Goal: Information Seeking & Learning: Learn about a topic

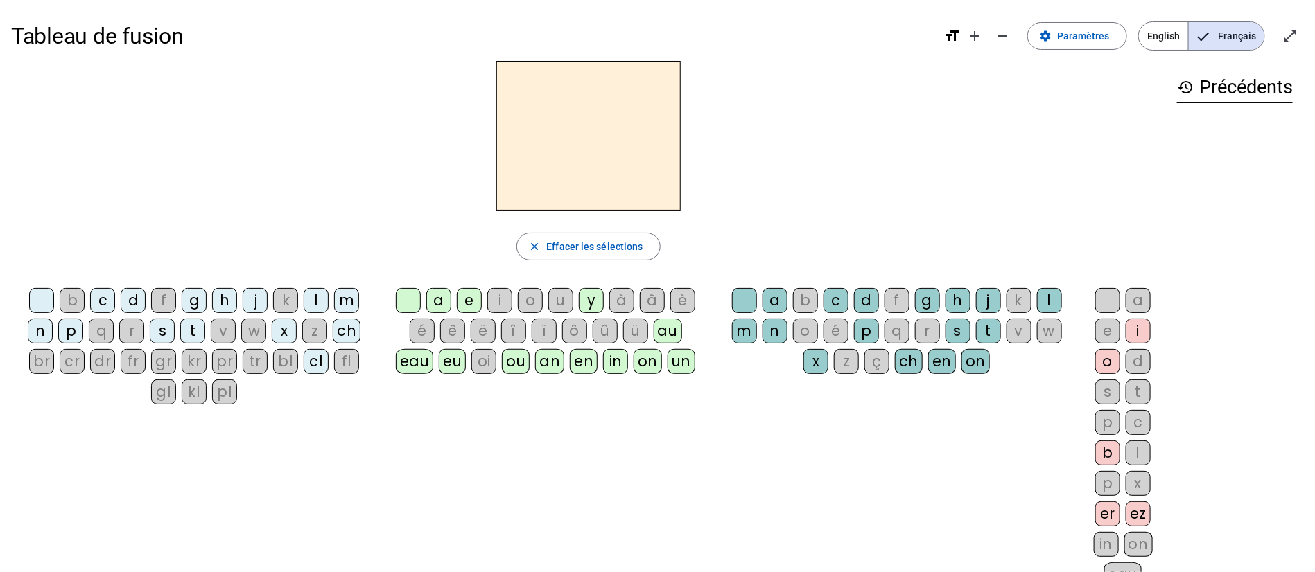
click at [345, 332] on div "ch" at bounding box center [347, 331] width 28 height 25
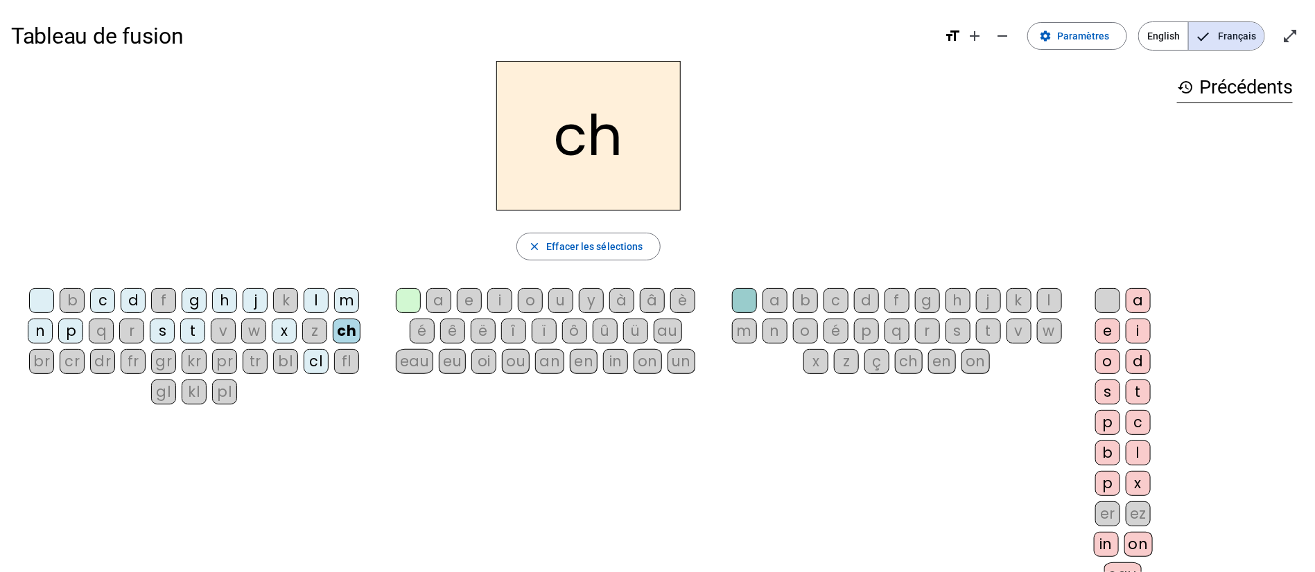
click at [221, 394] on div "pl" at bounding box center [224, 392] width 25 height 25
click at [76, 367] on div "cr" at bounding box center [72, 361] width 25 height 25
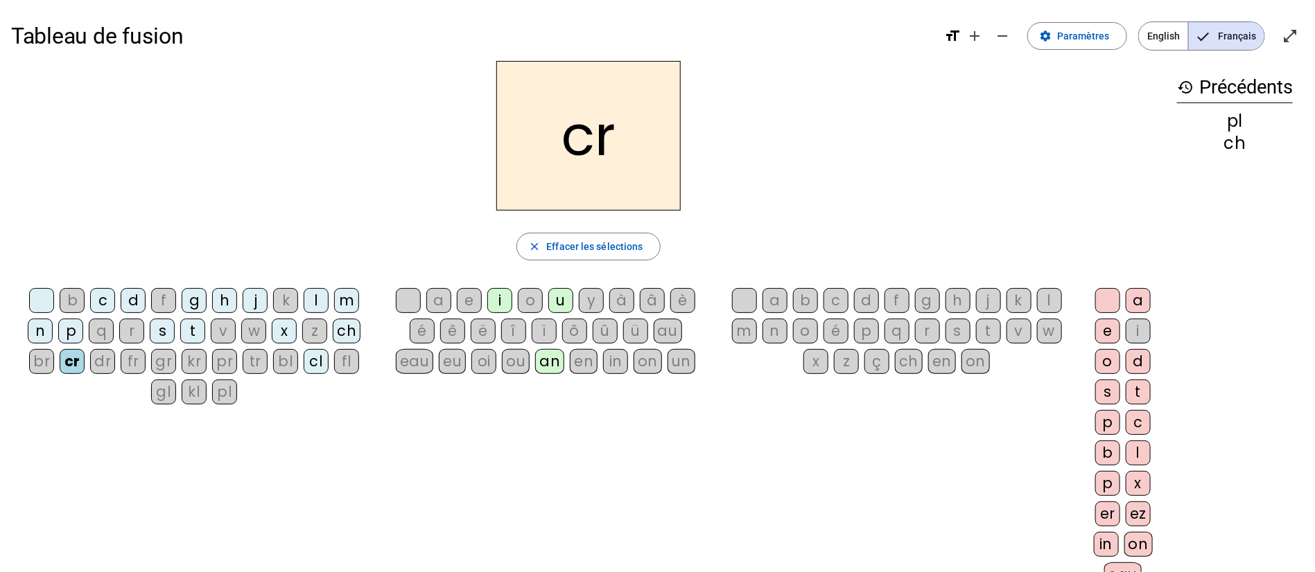
click at [47, 356] on div "br" at bounding box center [41, 361] width 25 height 25
click at [357, 373] on letter-bubble "fl" at bounding box center [349, 364] width 30 height 30
click at [353, 367] on div "fl" at bounding box center [346, 361] width 25 height 25
click at [457, 360] on div "eu" at bounding box center [452, 361] width 27 height 25
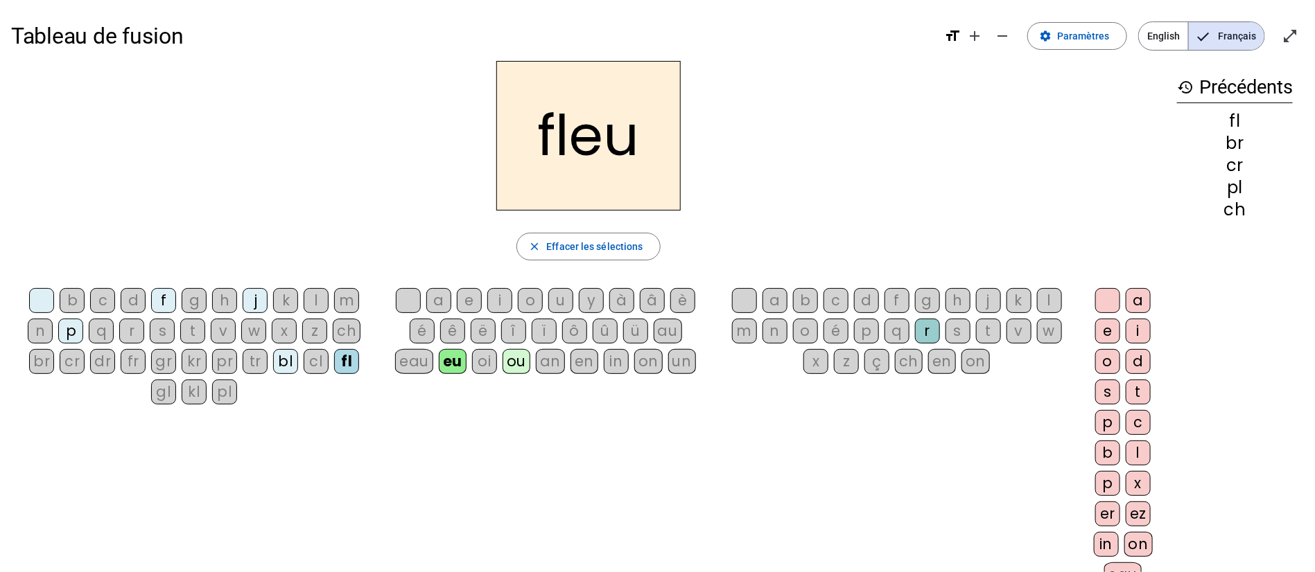
click at [519, 366] on div "ou" at bounding box center [516, 361] width 28 height 25
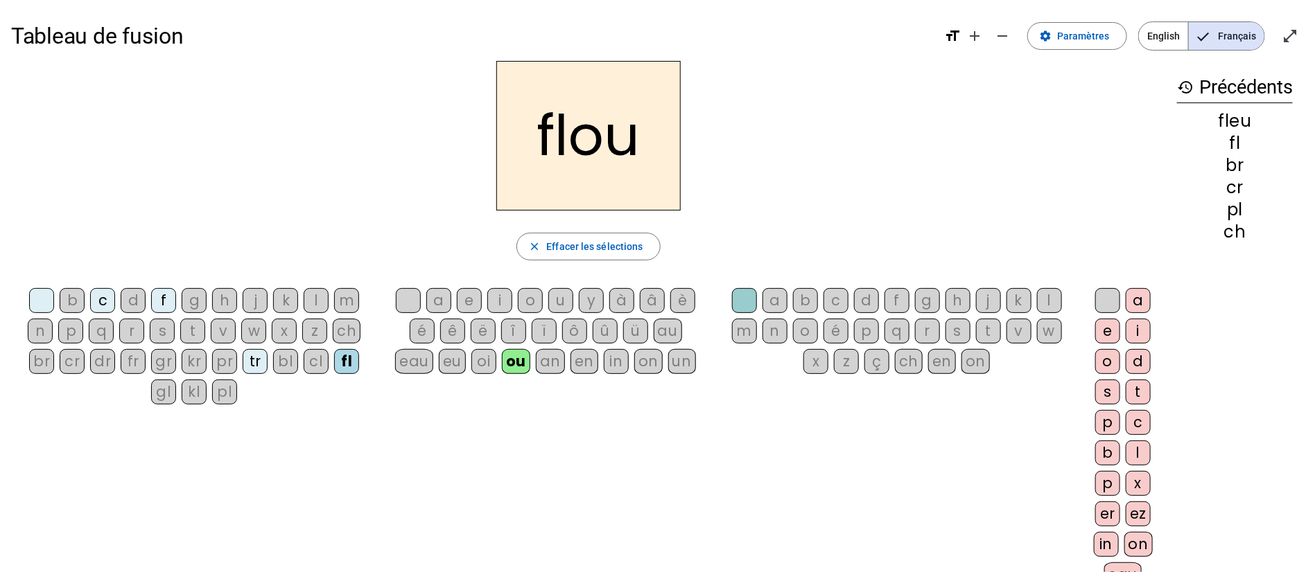
click at [617, 363] on div "in" at bounding box center [616, 361] width 25 height 25
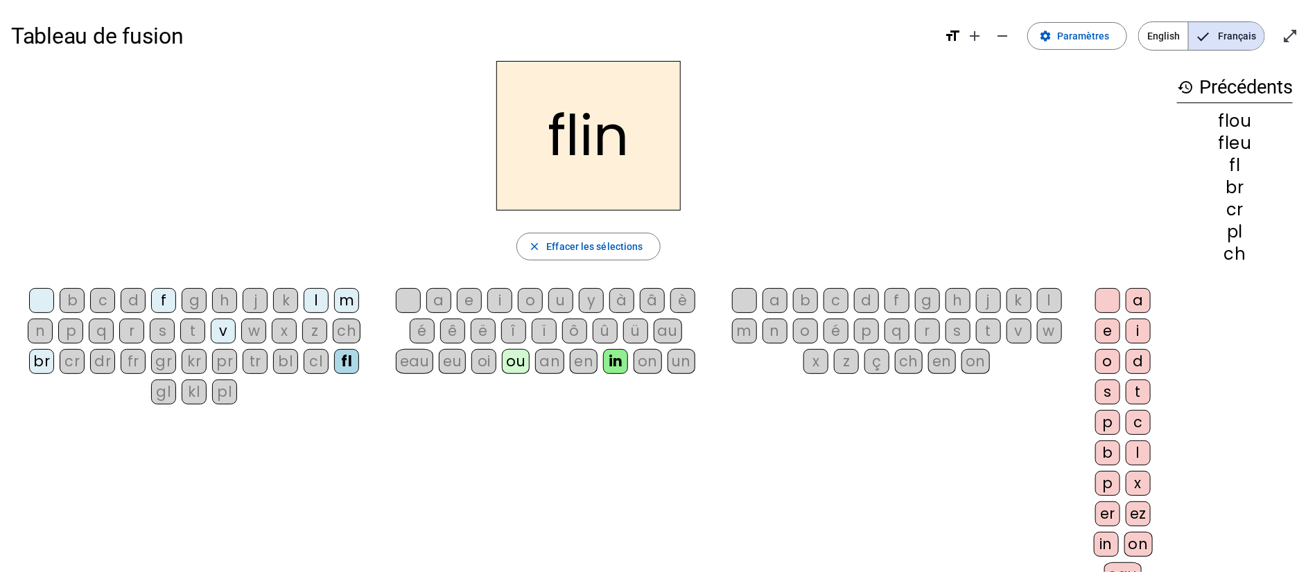
click at [193, 360] on div "kr" at bounding box center [194, 361] width 25 height 25
click at [70, 330] on div "p" at bounding box center [70, 331] width 25 height 25
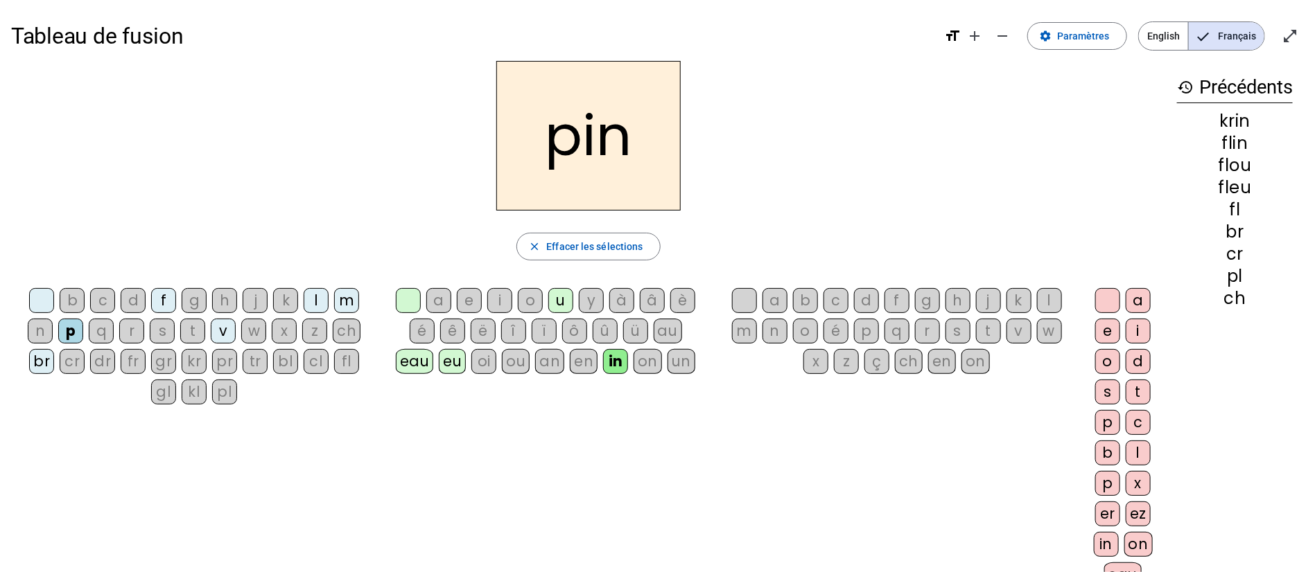
click at [136, 296] on div "d" at bounding box center [133, 300] width 25 height 25
click at [678, 357] on div "un" at bounding box center [681, 361] width 28 height 25
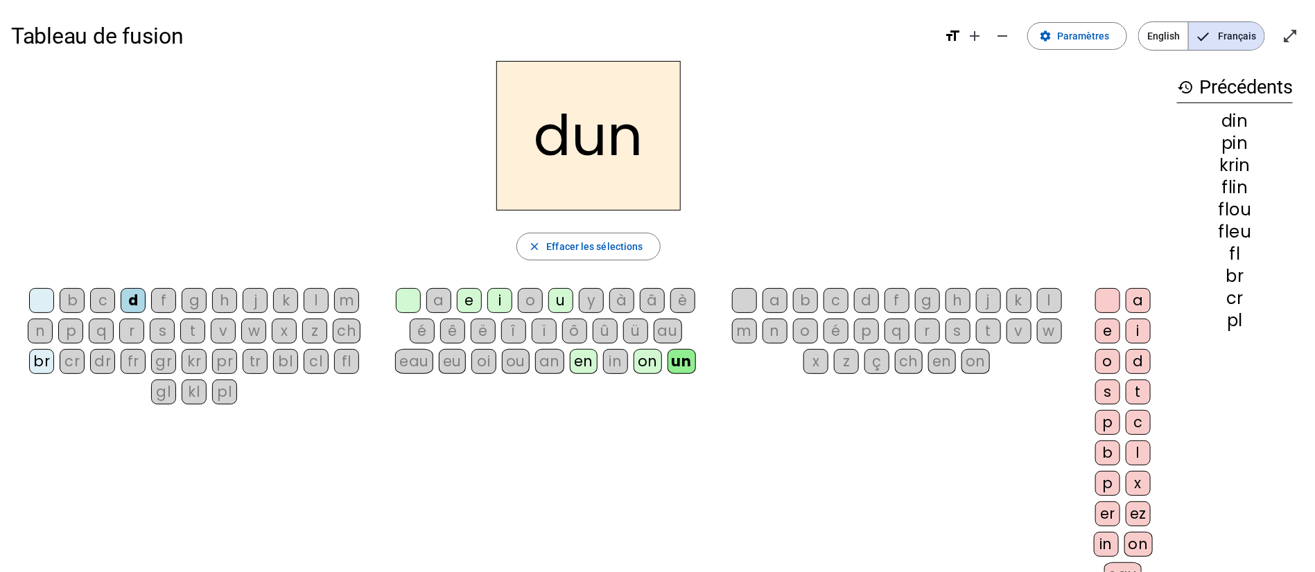
click at [417, 333] on div "é" at bounding box center [422, 331] width 25 height 25
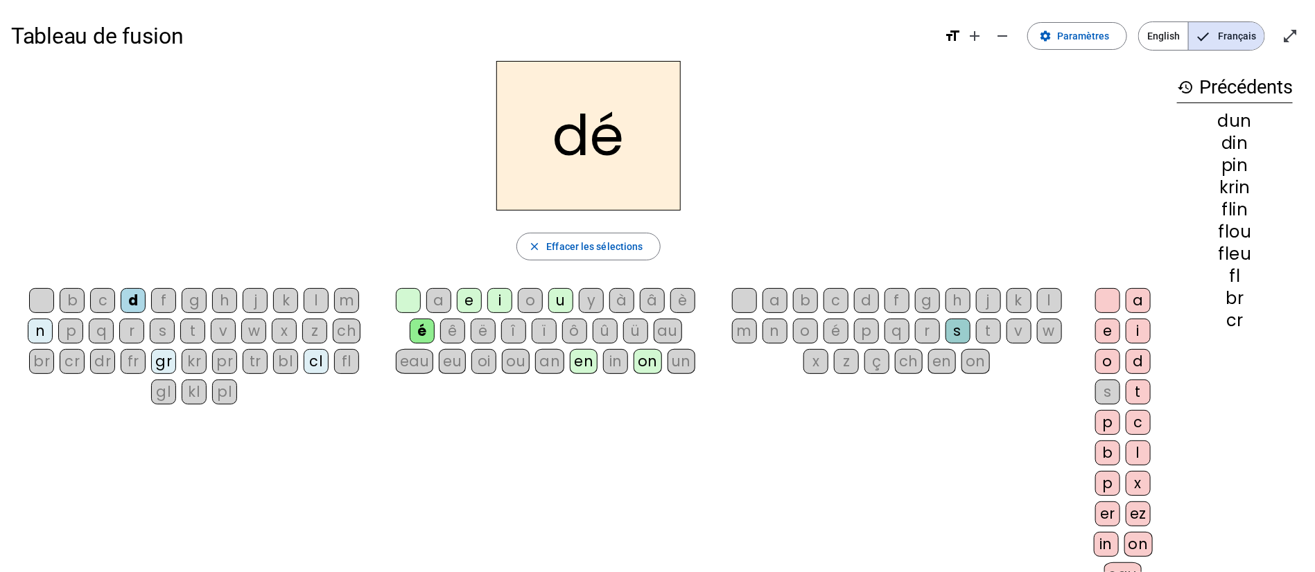
click at [658, 299] on div "â" at bounding box center [652, 300] width 25 height 25
click at [353, 323] on div "ch" at bounding box center [347, 331] width 28 height 25
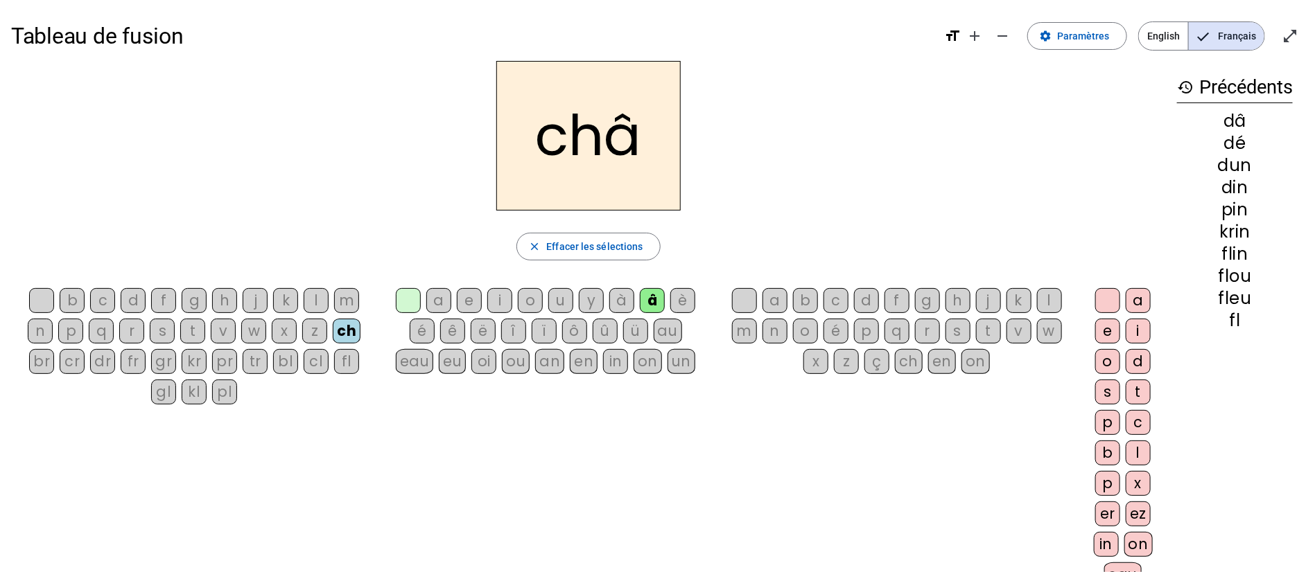
click at [863, 335] on div "p" at bounding box center [866, 331] width 25 height 25
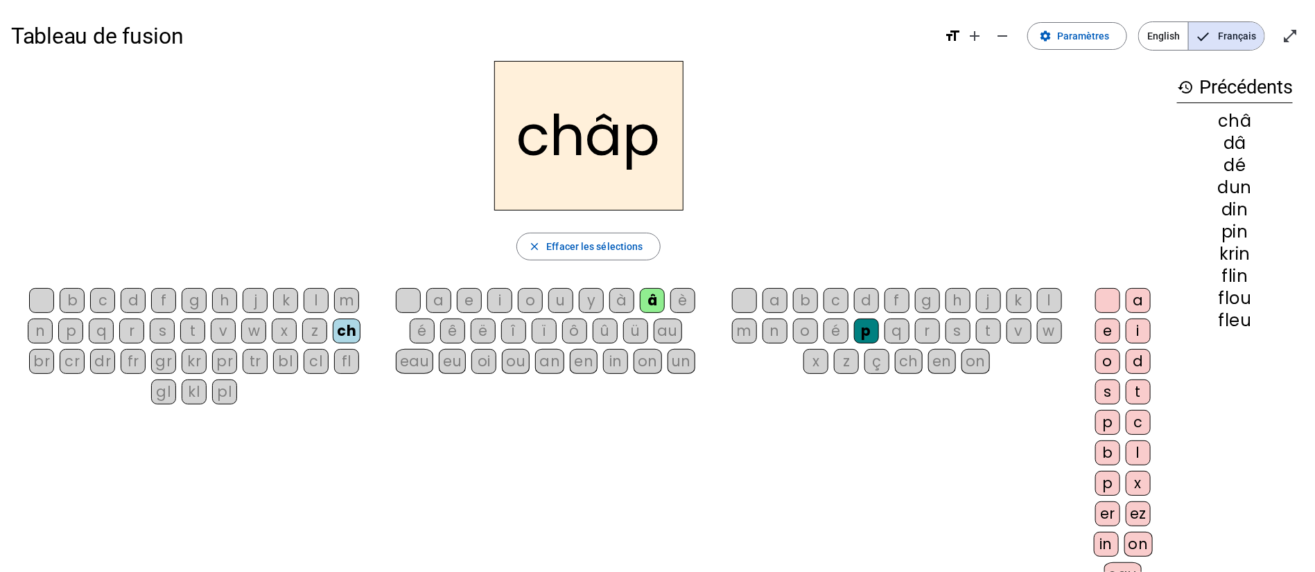
scroll to position [171, 0]
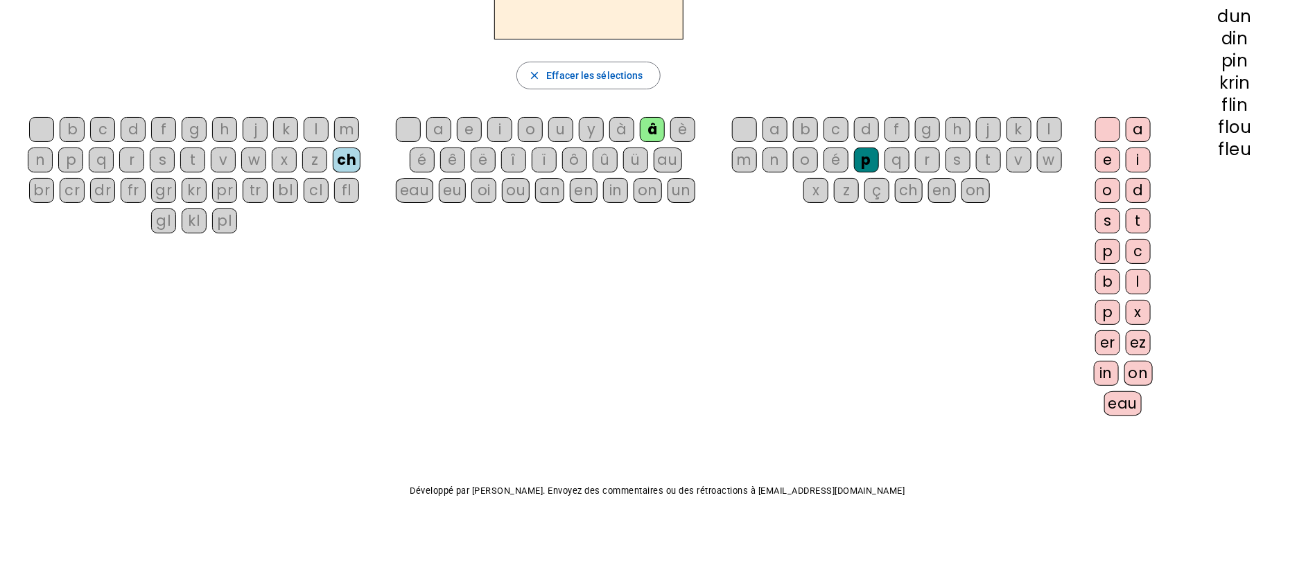
click at [1116, 403] on div "eau" at bounding box center [1123, 404] width 38 height 25
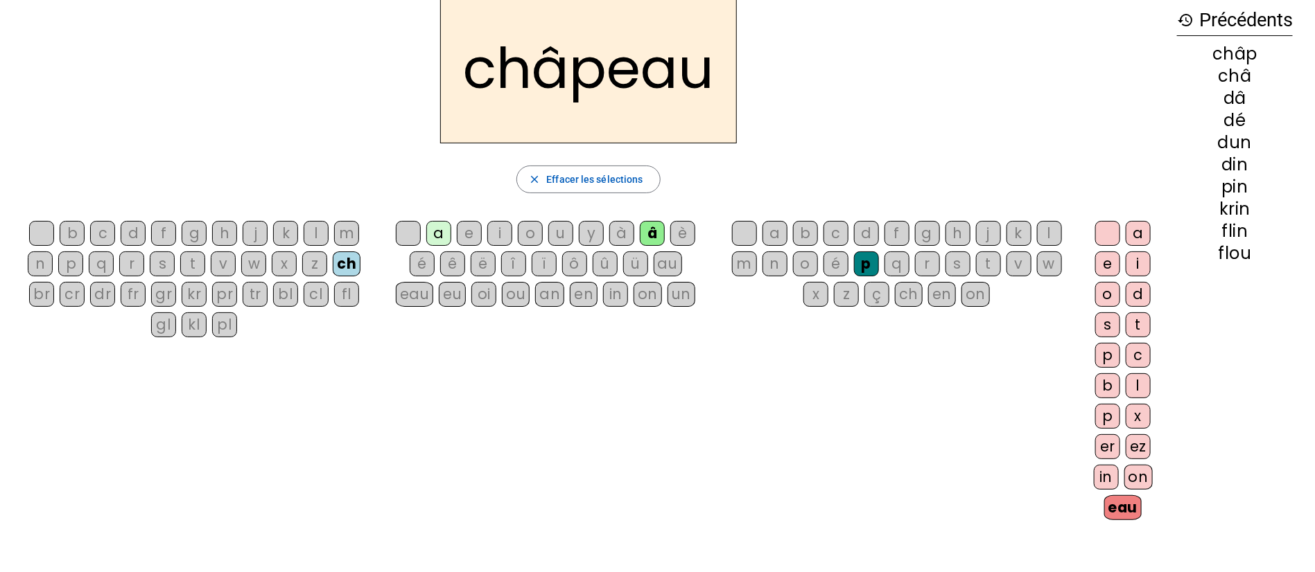
scroll to position [0, 0]
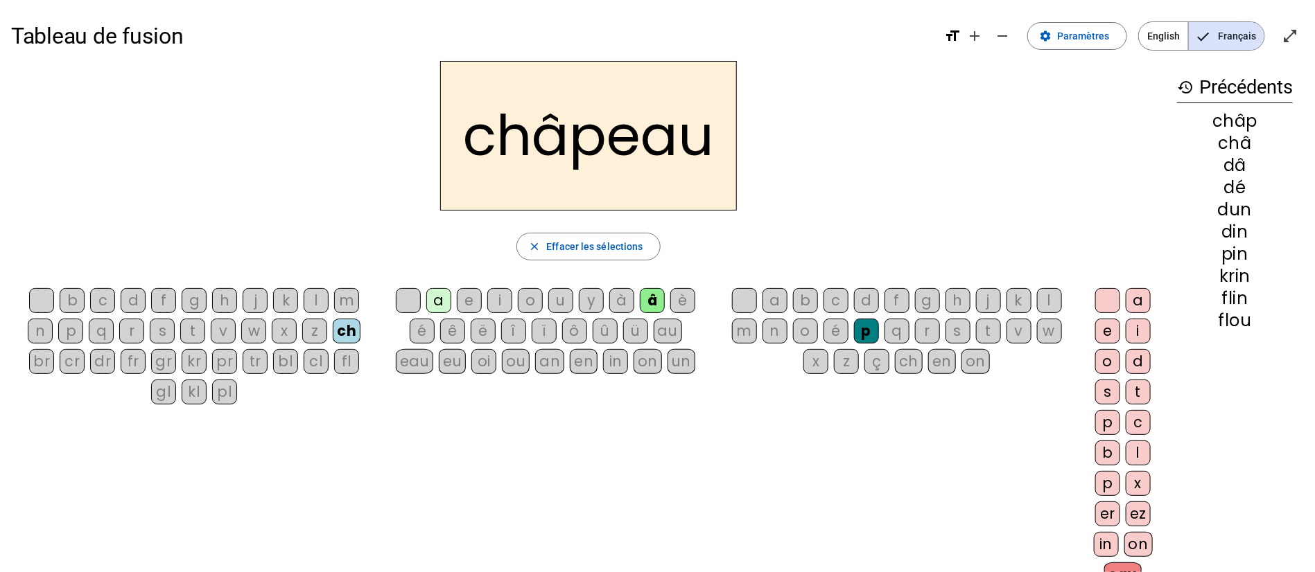
click at [434, 298] on div "a" at bounding box center [438, 300] width 25 height 25
click at [745, 330] on div "m" at bounding box center [744, 331] width 25 height 25
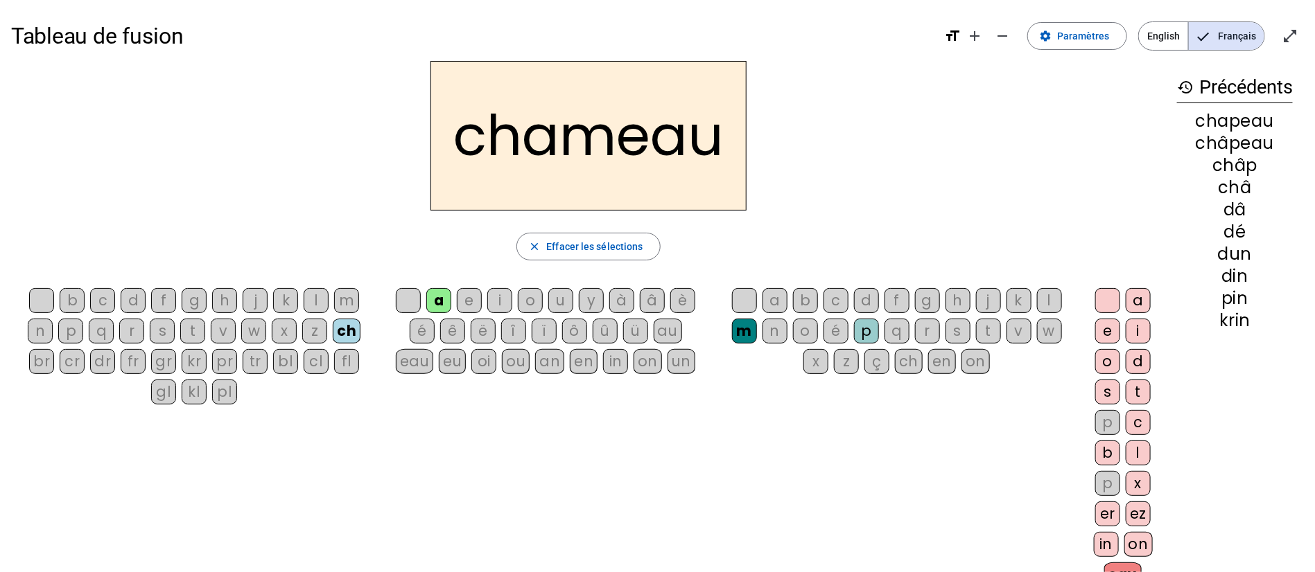
drag, startPoint x: 712, startPoint y: 147, endPoint x: 724, endPoint y: 147, distance: 11.1
click at [724, 147] on h2 "chameau" at bounding box center [588, 136] width 316 height 150
drag, startPoint x: 472, startPoint y: 137, endPoint x: 565, endPoint y: 147, distance: 93.4
click at [565, 147] on h2 "chameau" at bounding box center [588, 136] width 316 height 150
click at [771, 137] on div "chameau" at bounding box center [588, 136] width 1155 height 150
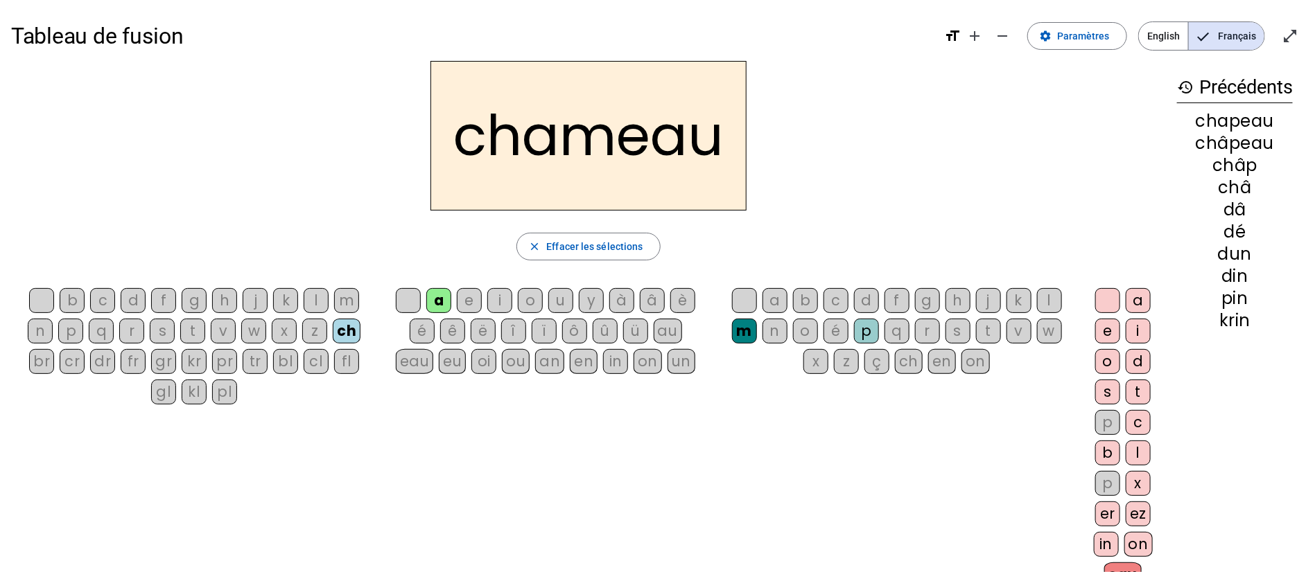
click at [1104, 446] on div "b" at bounding box center [1107, 453] width 25 height 25
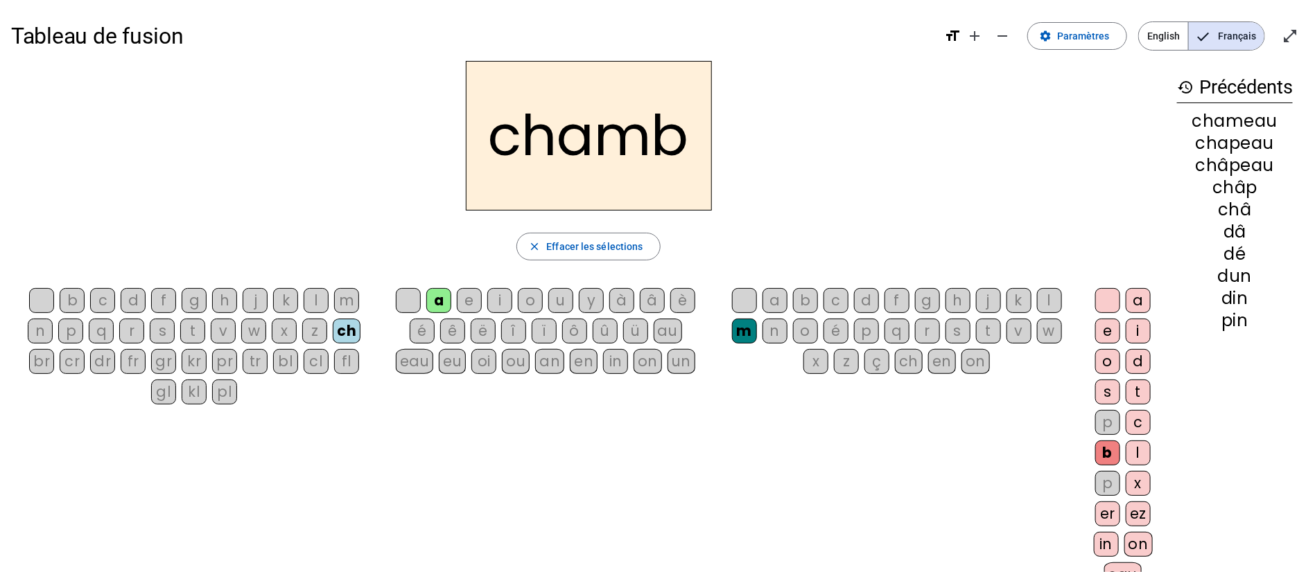
click at [1107, 299] on div at bounding box center [1107, 300] width 25 height 25
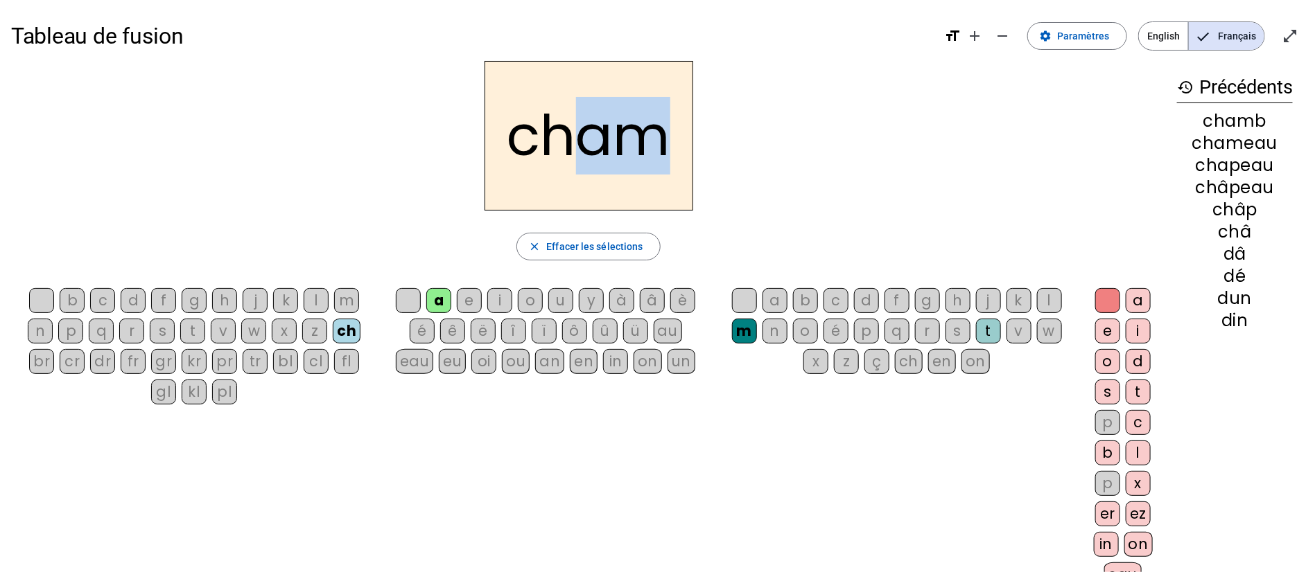
drag, startPoint x: 581, startPoint y: 141, endPoint x: 673, endPoint y: 143, distance: 92.2
click at [673, 143] on h2 "cham" at bounding box center [588, 136] width 209 height 150
click at [569, 401] on div "b c d f g h j k l m n p q r s t v w x z ch br cr dr fr gr kr pr tr bl cl fl gl …" at bounding box center [588, 441] width 1155 height 316
click at [613, 358] on div "in" at bounding box center [615, 361] width 25 height 25
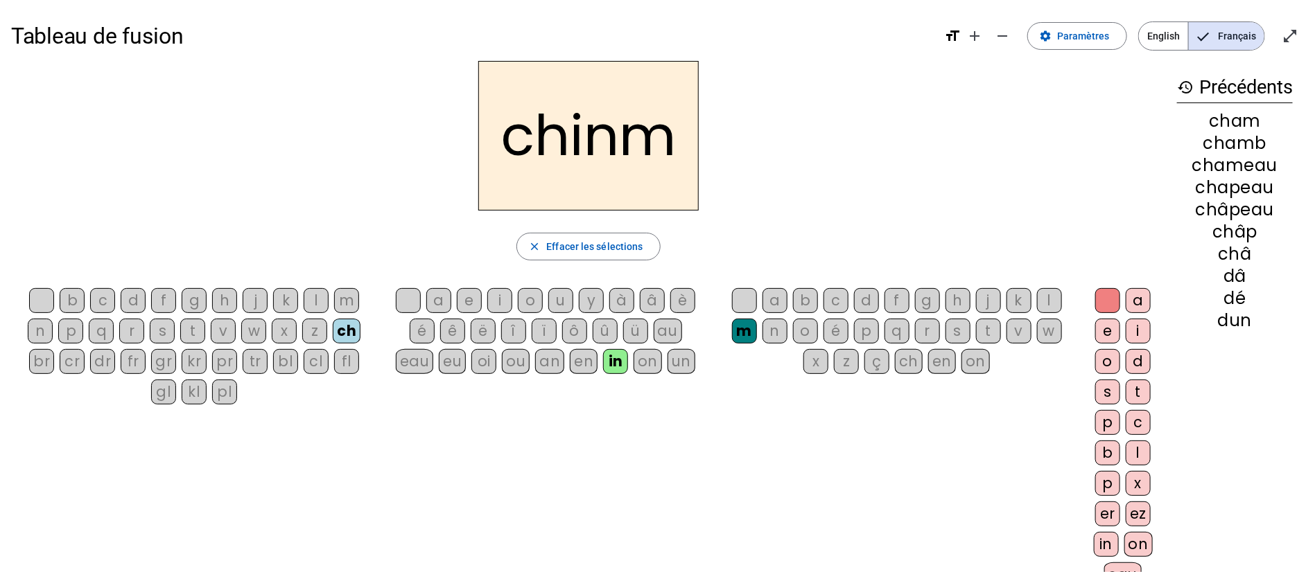
click at [742, 332] on div "m" at bounding box center [744, 331] width 25 height 25
click at [744, 301] on div at bounding box center [744, 300] width 25 height 25
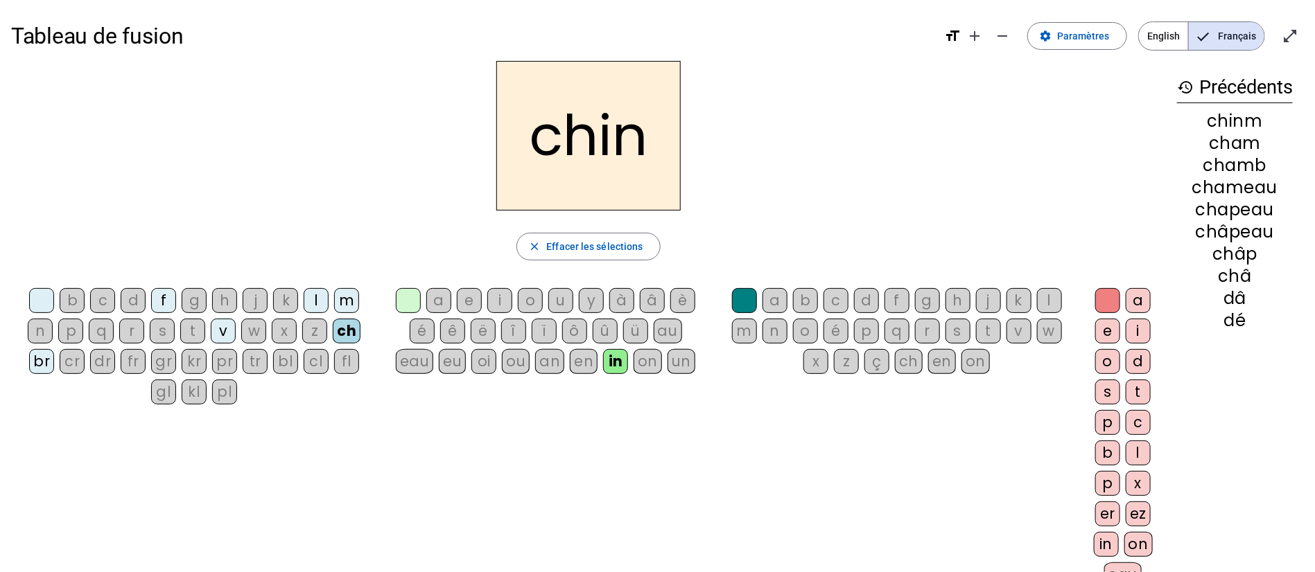
click at [550, 360] on div "an" at bounding box center [549, 361] width 29 height 25
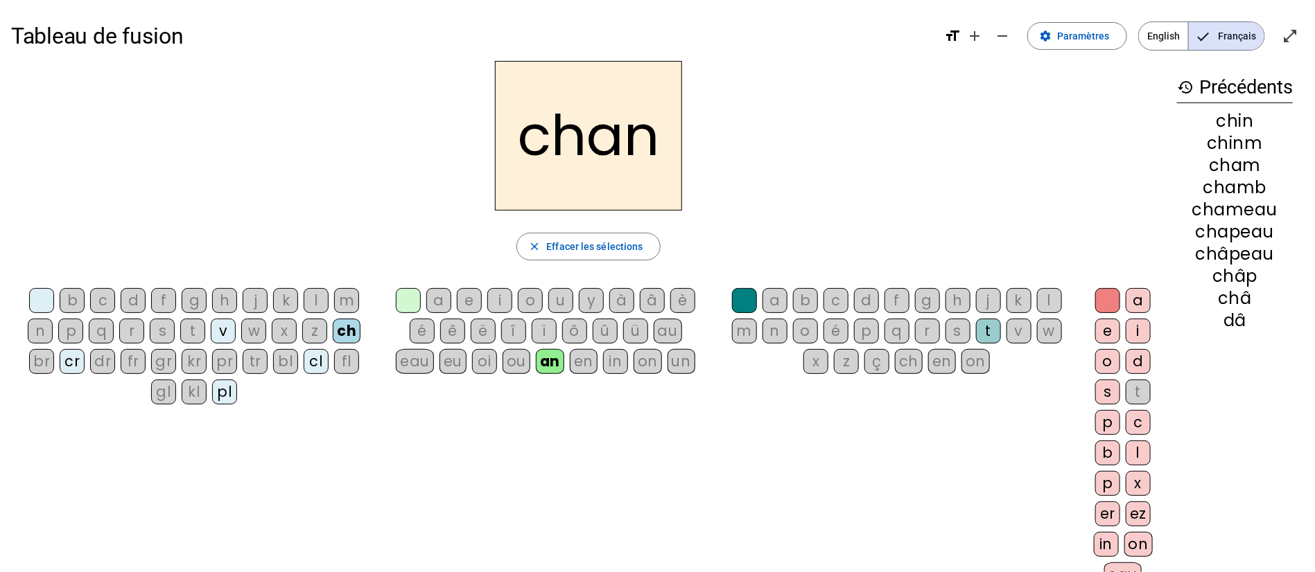
click at [188, 333] on div "t" at bounding box center [192, 331] width 25 height 25
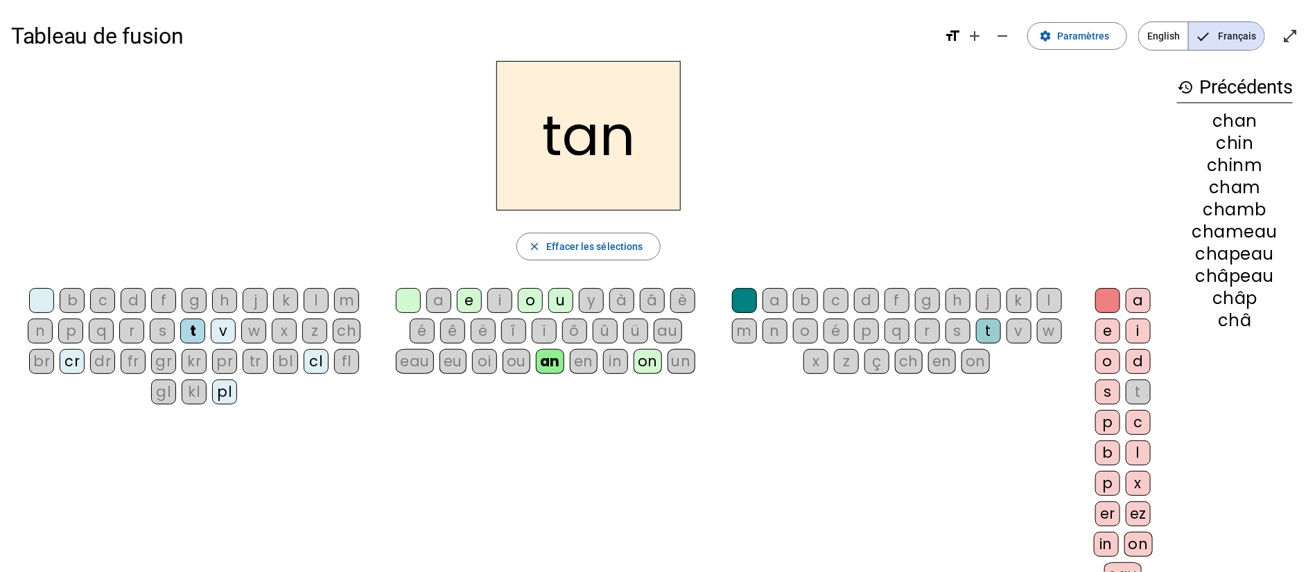
click at [930, 304] on div "g" at bounding box center [927, 300] width 25 height 25
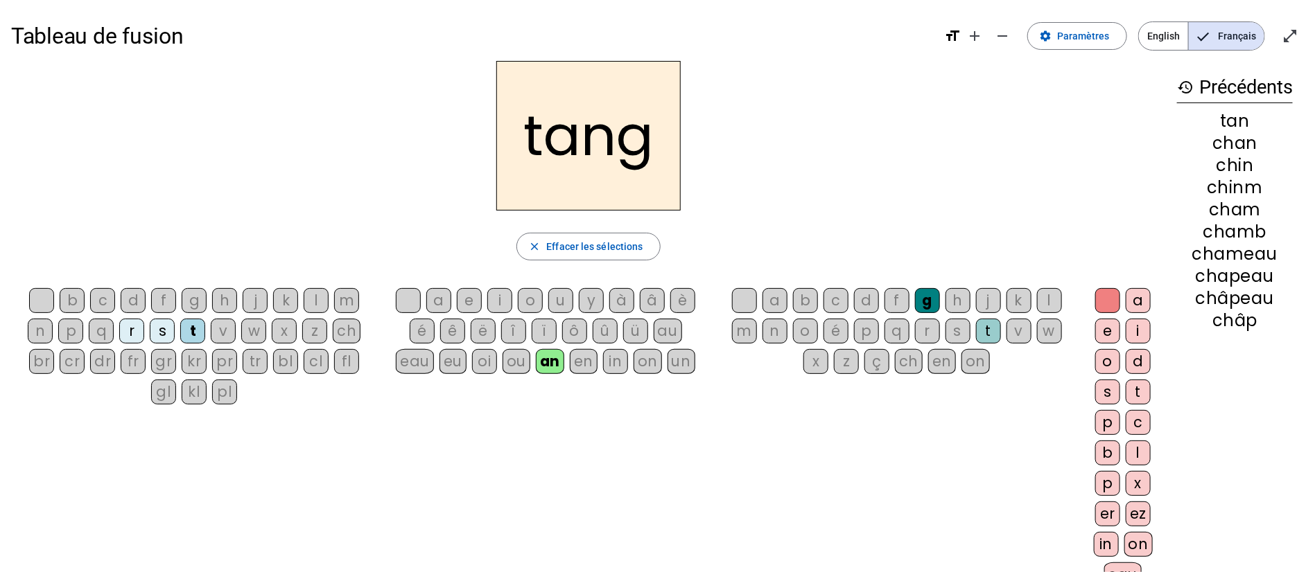
click at [1108, 327] on div "e" at bounding box center [1107, 331] width 25 height 25
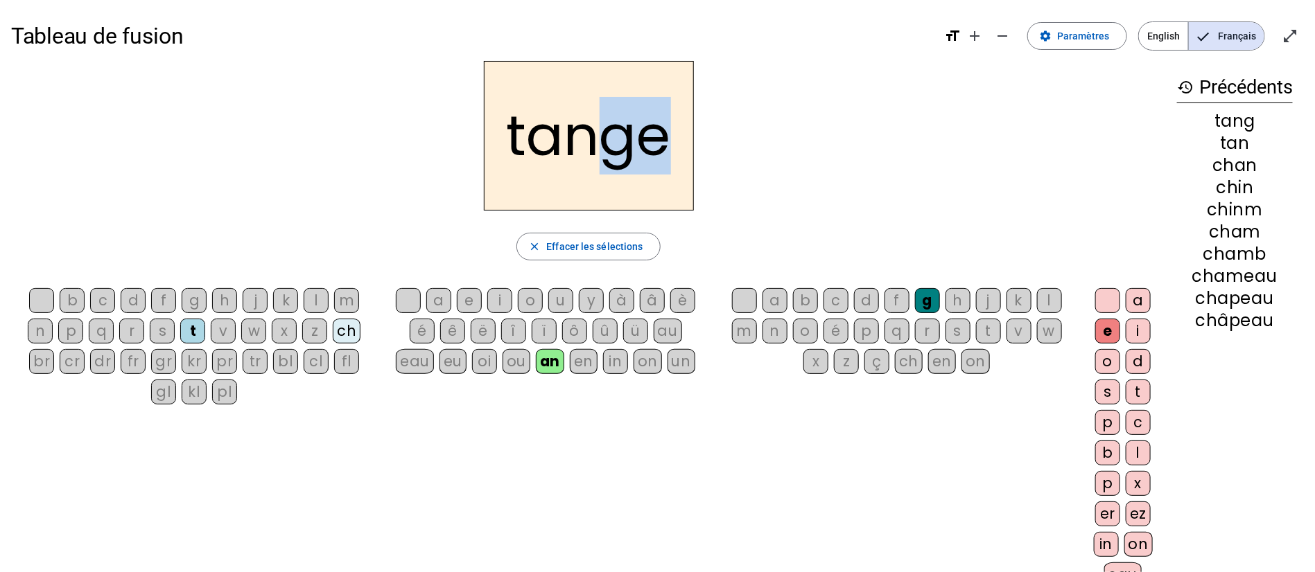
drag, startPoint x: 608, startPoint y: 139, endPoint x: 685, endPoint y: 158, distance: 79.2
click at [667, 143] on h2 "tange" at bounding box center [589, 136] width 210 height 150
click at [687, 159] on h2 "tange" at bounding box center [589, 136] width 210 height 150
click at [1099, 538] on div "in" at bounding box center [1106, 544] width 25 height 25
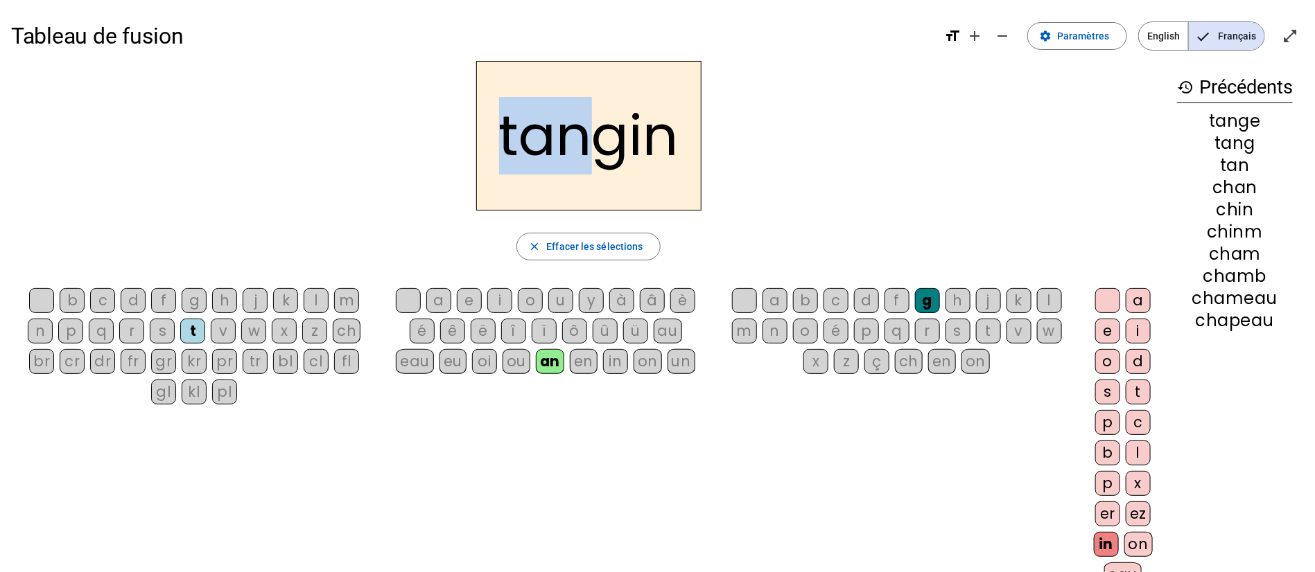
drag, startPoint x: 594, startPoint y: 137, endPoint x: 466, endPoint y: 146, distance: 127.8
click at [466, 146] on div "tangin" at bounding box center [588, 136] width 1155 height 150
click at [1149, 541] on div "on" at bounding box center [1138, 544] width 28 height 25
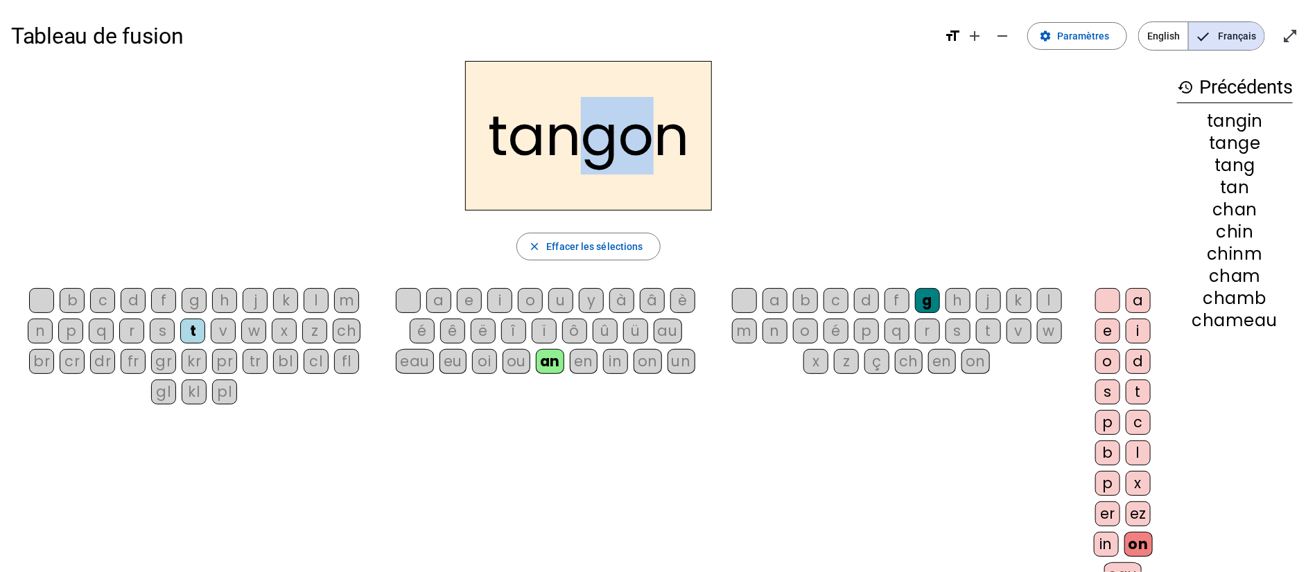
drag, startPoint x: 643, startPoint y: 141, endPoint x: 588, endPoint y: 147, distance: 55.7
click at [588, 147] on h2 "tangon" at bounding box center [588, 136] width 247 height 150
drag, startPoint x: 679, startPoint y: 138, endPoint x: 612, endPoint y: 135, distance: 67.3
click at [612, 135] on h2 "tangon" at bounding box center [588, 136] width 247 height 150
